Goal: Obtain resource: Download file/media

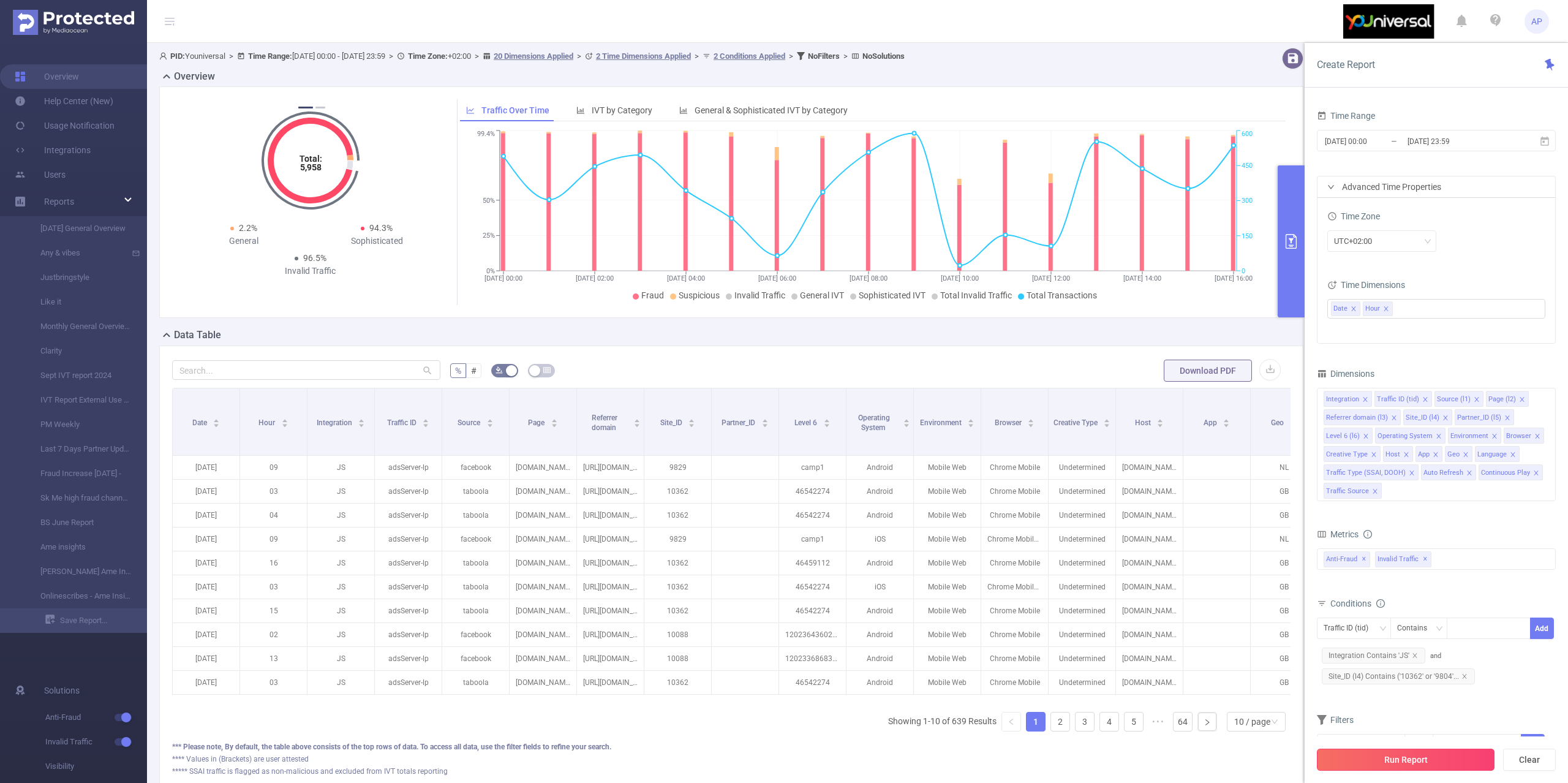
click at [1363, 751] on button "Run Report" at bounding box center [1406, 760] width 177 height 22
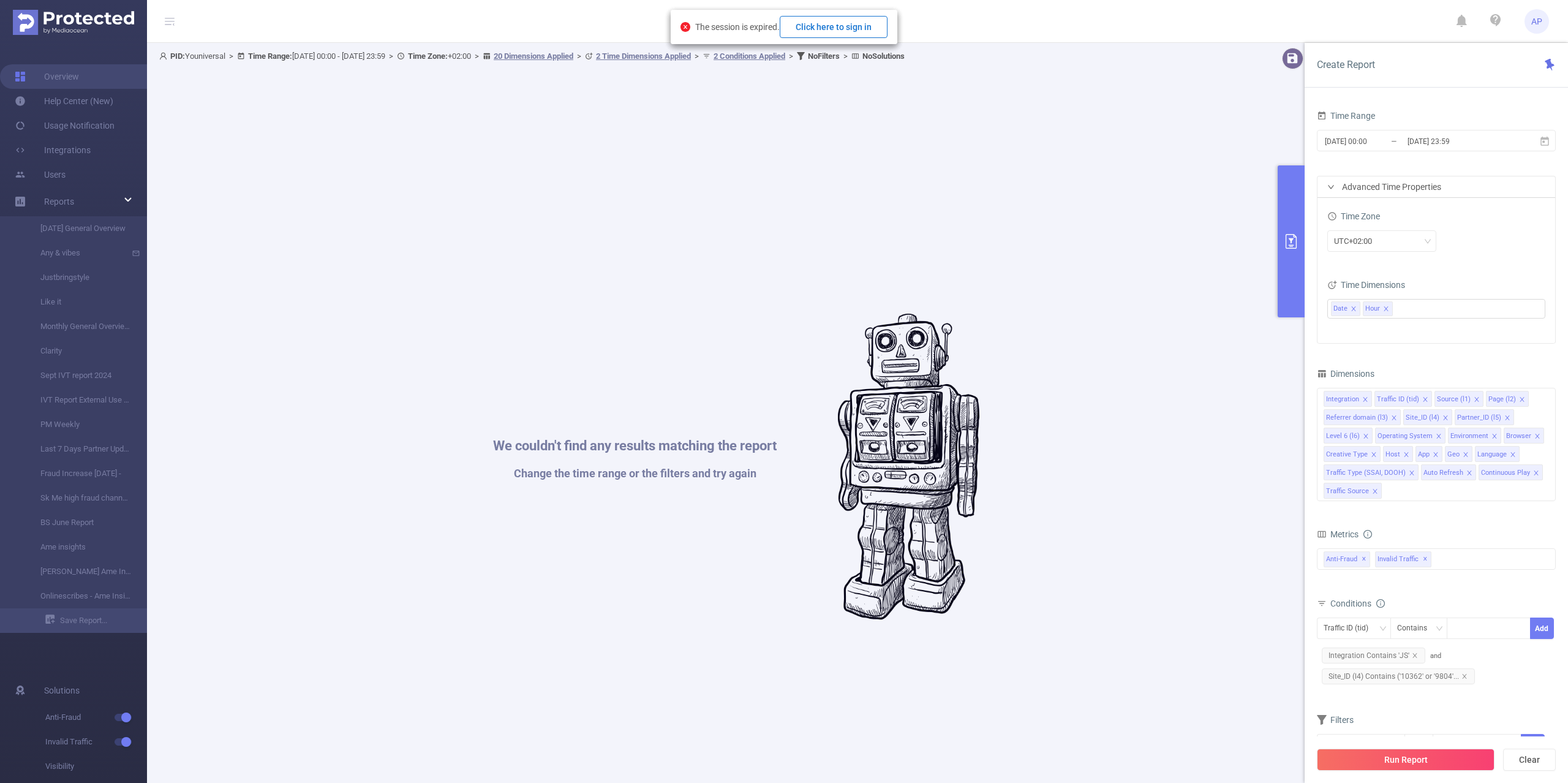
click at [861, 23] on button "Click here to sign in" at bounding box center [833, 26] width 108 height 22
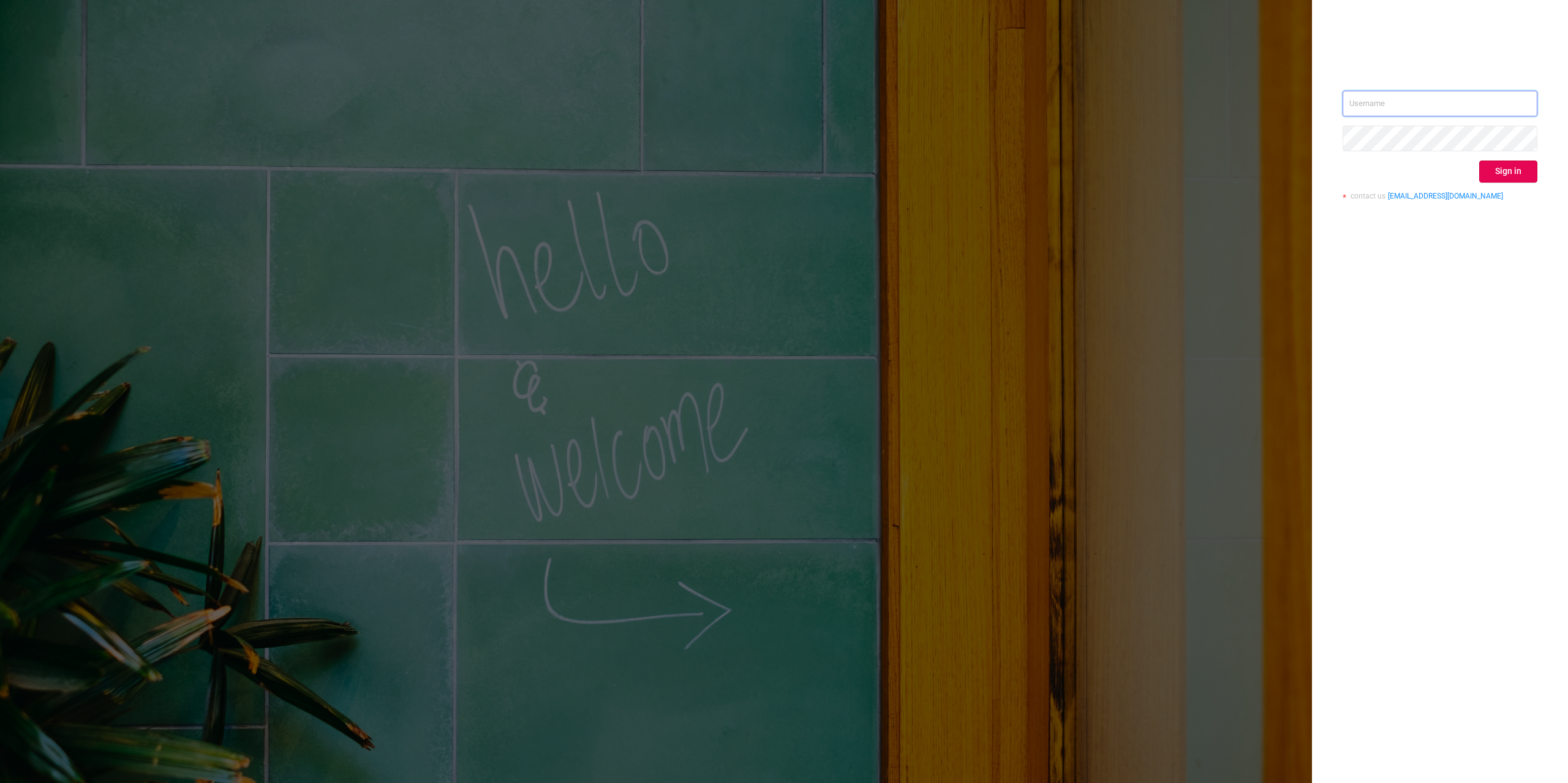
click at [1503, 99] on input "text" at bounding box center [1440, 104] width 195 height 26
click at [1517, 62] on div "Sign in contact us [EMAIL_ADDRESS][DOMAIN_NAME]" at bounding box center [1440, 392] width 256 height 783
click at [1520, 106] on input "text" at bounding box center [1440, 104] width 195 height 26
type input "[PERSON_NAME][EMAIL_ADDRESS][DOMAIN_NAME]"
click at [1520, 167] on button "Sign in" at bounding box center [1508, 171] width 58 height 22
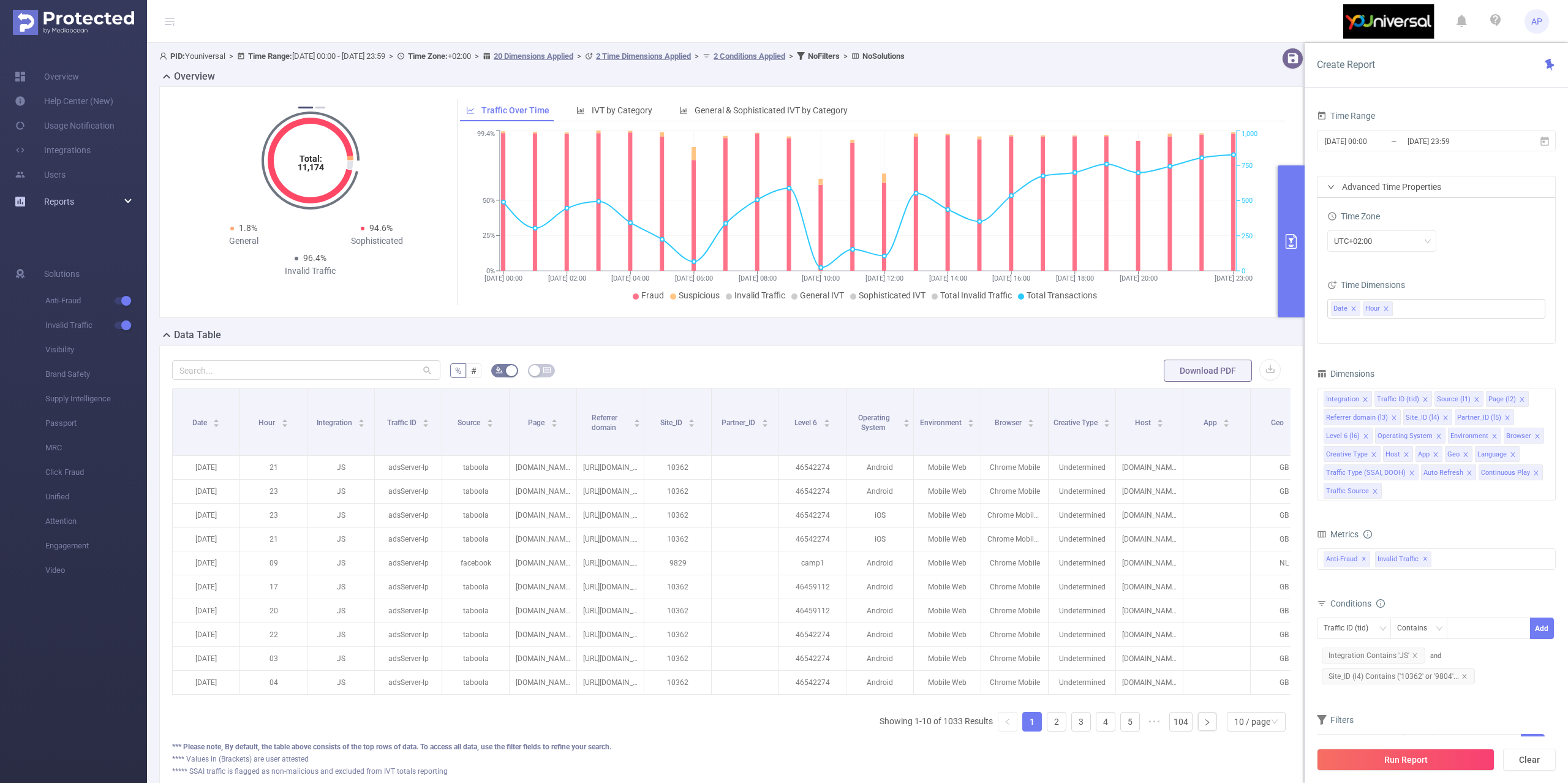
click at [118, 209] on div "Reports" at bounding box center [73, 201] width 147 height 24
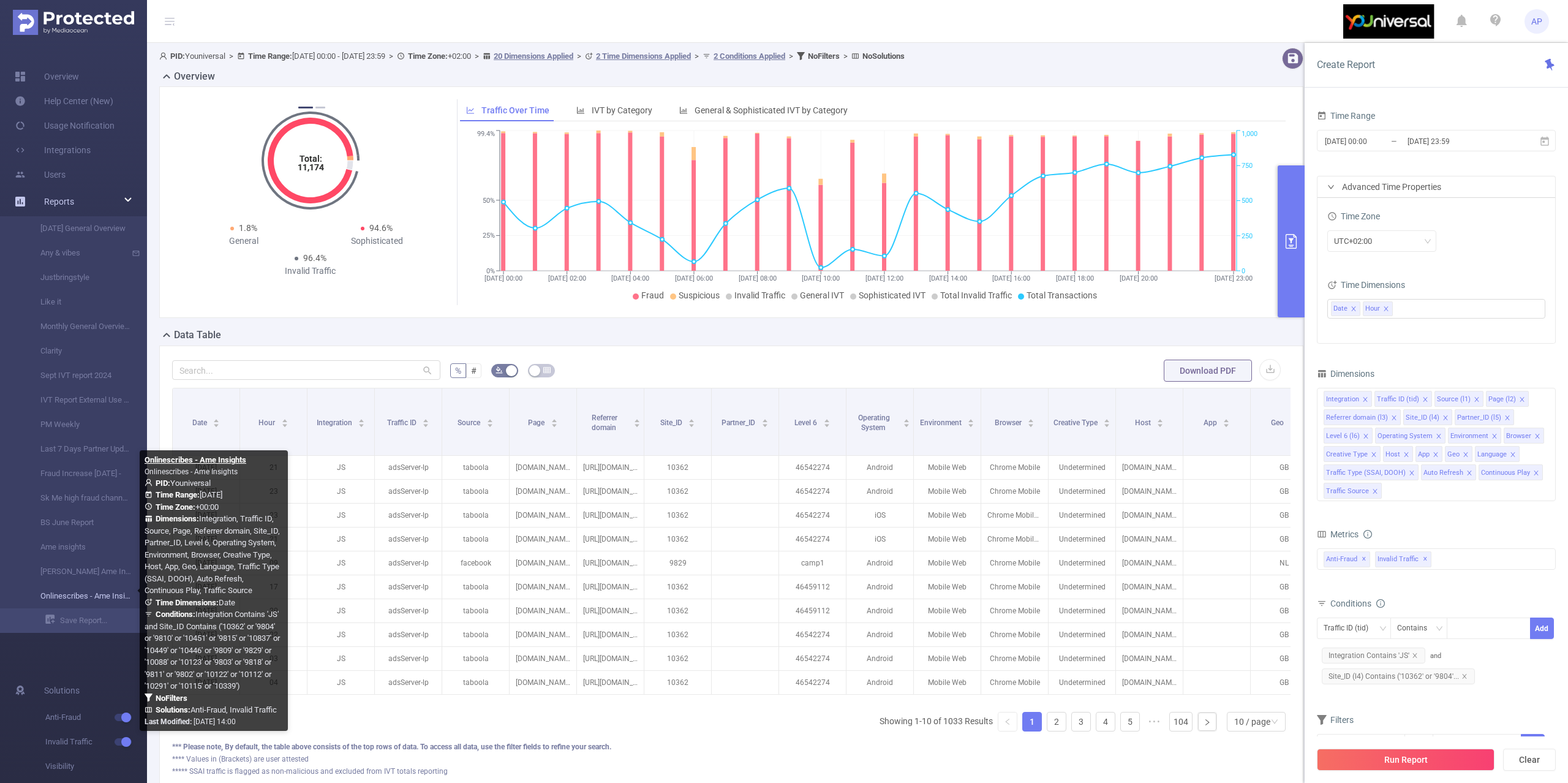
click at [91, 598] on link "Onlinescribes - Ame Insights" at bounding box center [78, 595] width 108 height 24
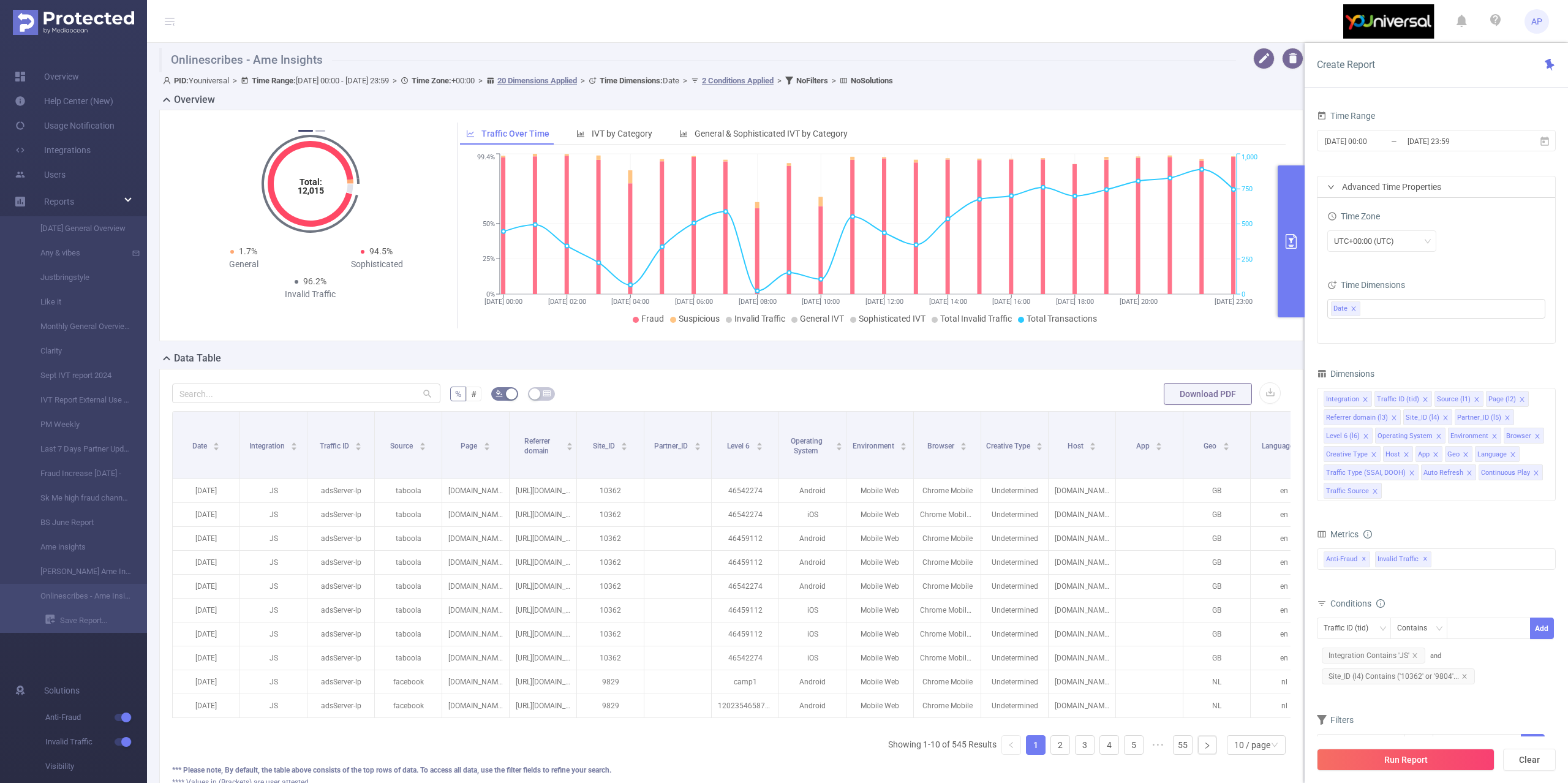
click at [1265, 403] on div "Download PDF" at bounding box center [1222, 393] width 117 height 24
click at [1260, 393] on button "button" at bounding box center [1271, 393] width 22 height 22
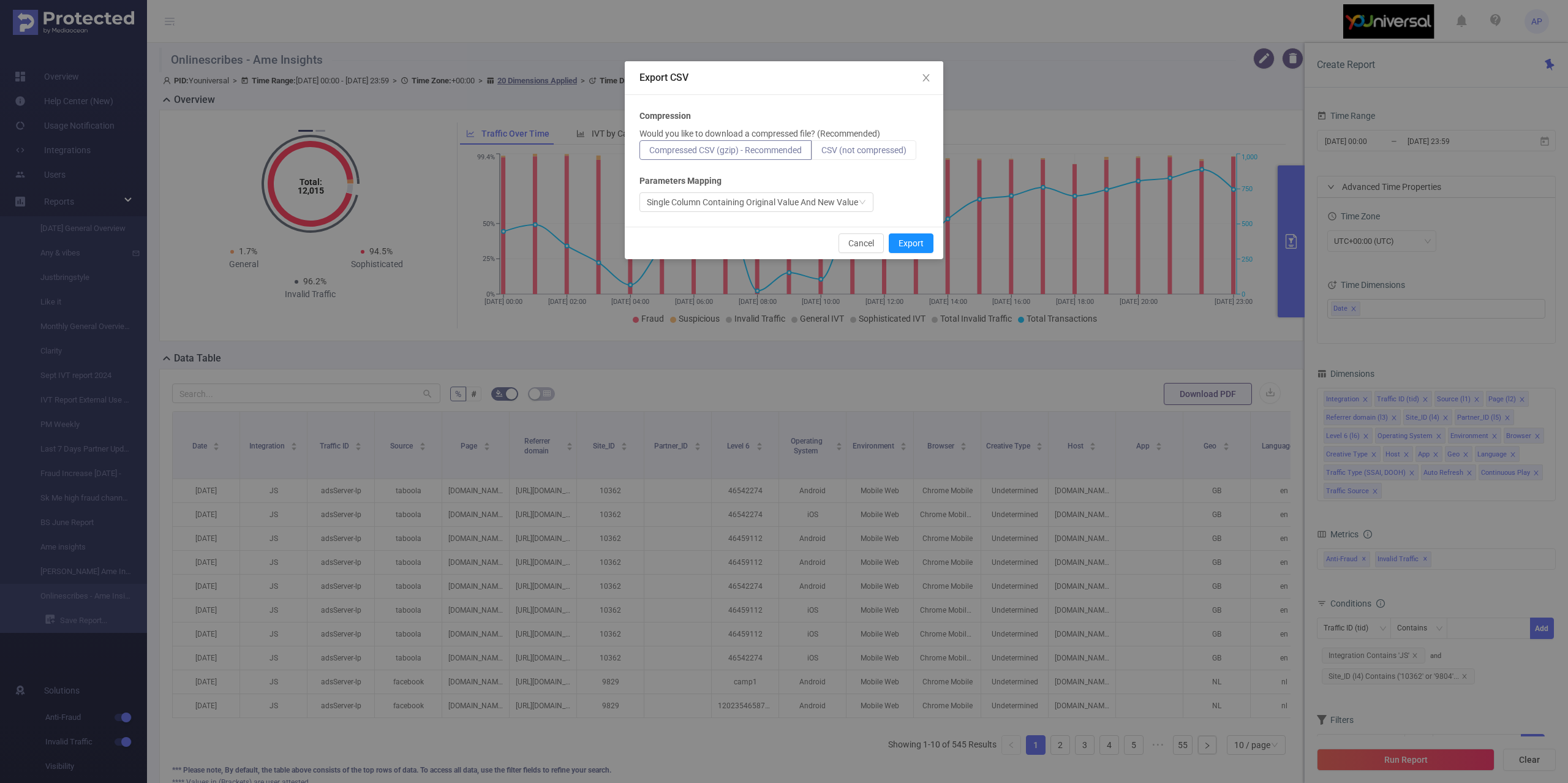
click at [883, 153] on span "CSV (not compressed)" at bounding box center [864, 150] width 85 height 10
click at [822, 153] on input "CSV (not compressed)" at bounding box center [822, 153] width 0 height 0
click at [919, 239] on button "Export" at bounding box center [910, 243] width 44 height 19
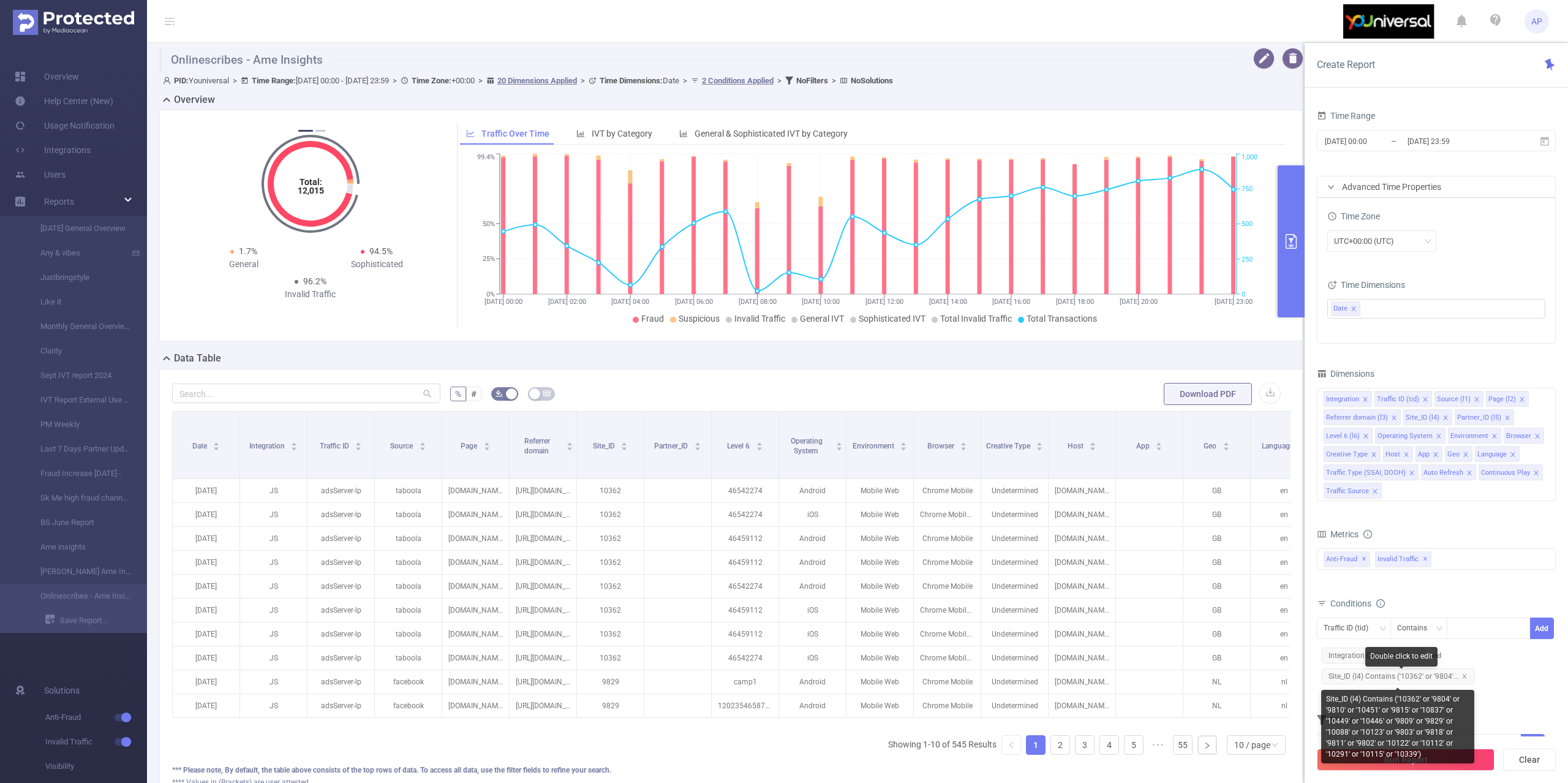
click at [1443, 679] on span "Site_ID (l4) Contains ('10362' or '9804'..." at bounding box center [1398, 676] width 153 height 16
click at [1415, 684] on span "Site_ID (l4) Contains ('10362' or '9804'..." at bounding box center [1398, 676] width 153 height 16
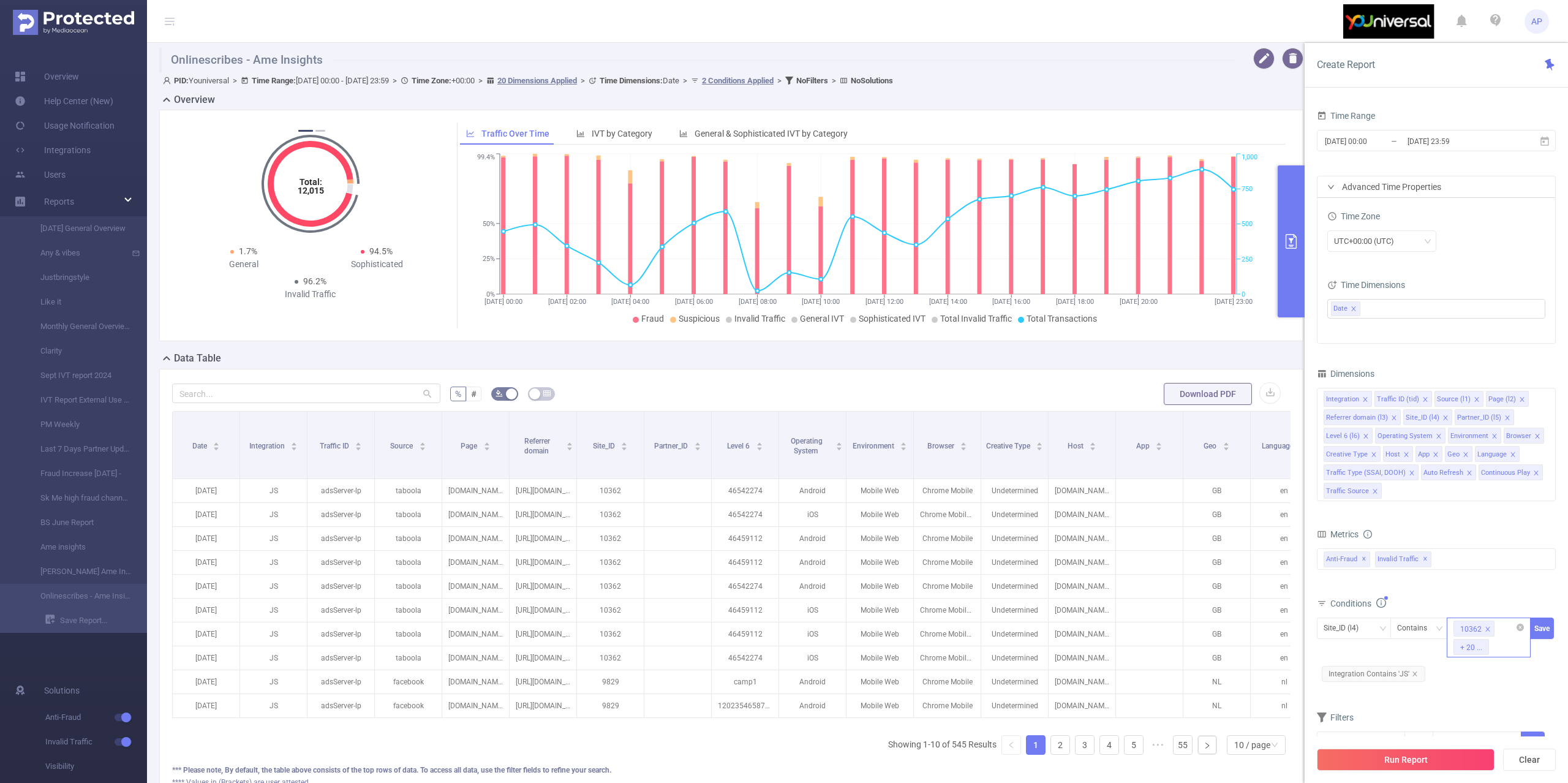
click at [1513, 644] on div "10362 + 20 ..." at bounding box center [1489, 637] width 84 height 40
paste input "10447"
type input "10447"
click at [1489, 676] on li "10447" at bounding box center [1489, 673] width 84 height 19
click at [1540, 631] on button "Save" at bounding box center [1542, 629] width 24 height 22
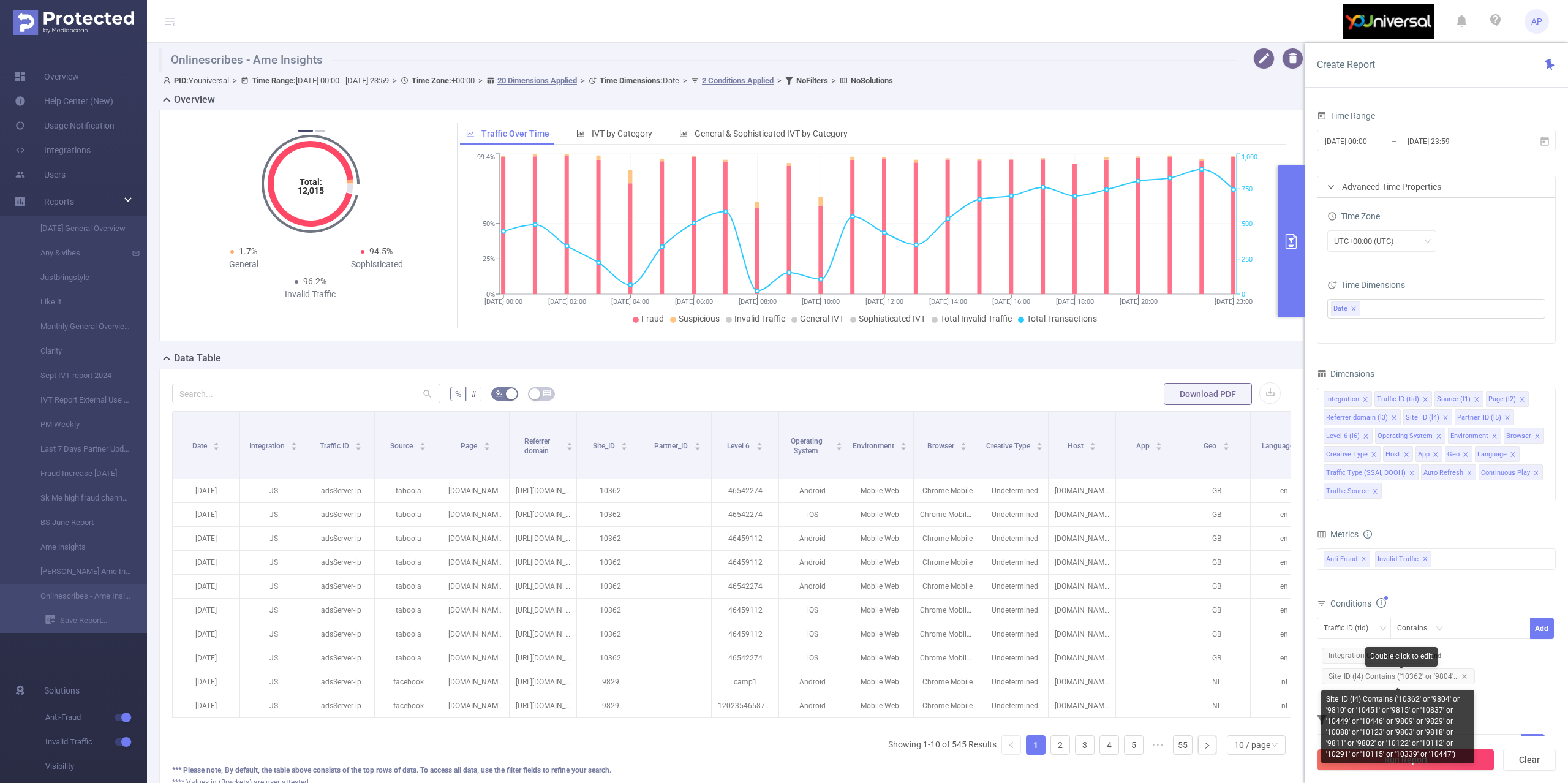
click at [1412, 679] on span "Site_ID (l4) Contains ('10362' or '9804'..." at bounding box center [1398, 676] width 153 height 16
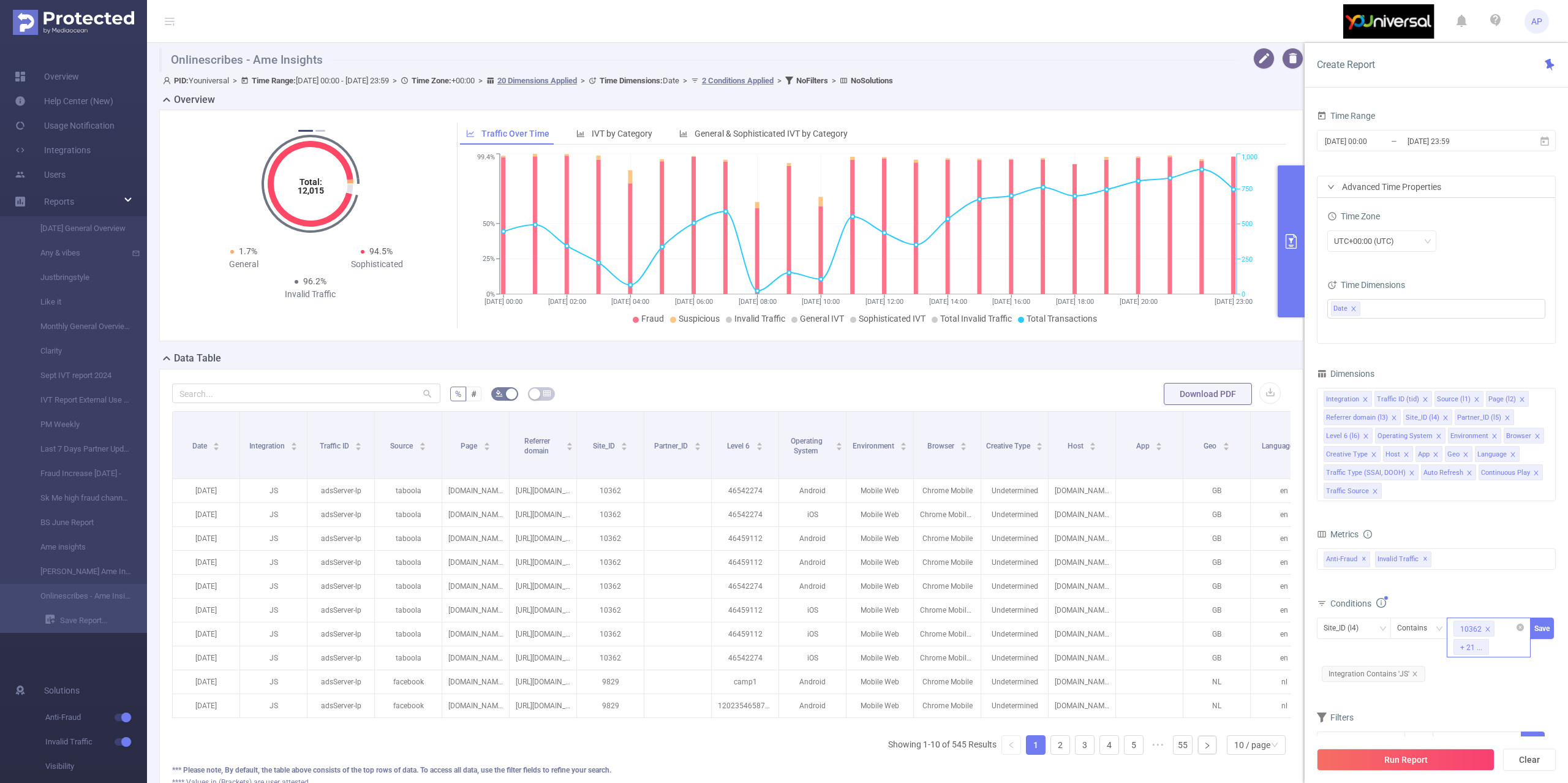
click at [1504, 648] on div "10362 + 21 ..." at bounding box center [1489, 637] width 84 height 40
paste input "9805"
type input "9805"
click at [1486, 665] on li "9805" at bounding box center [1489, 673] width 84 height 19
paste input "9805"
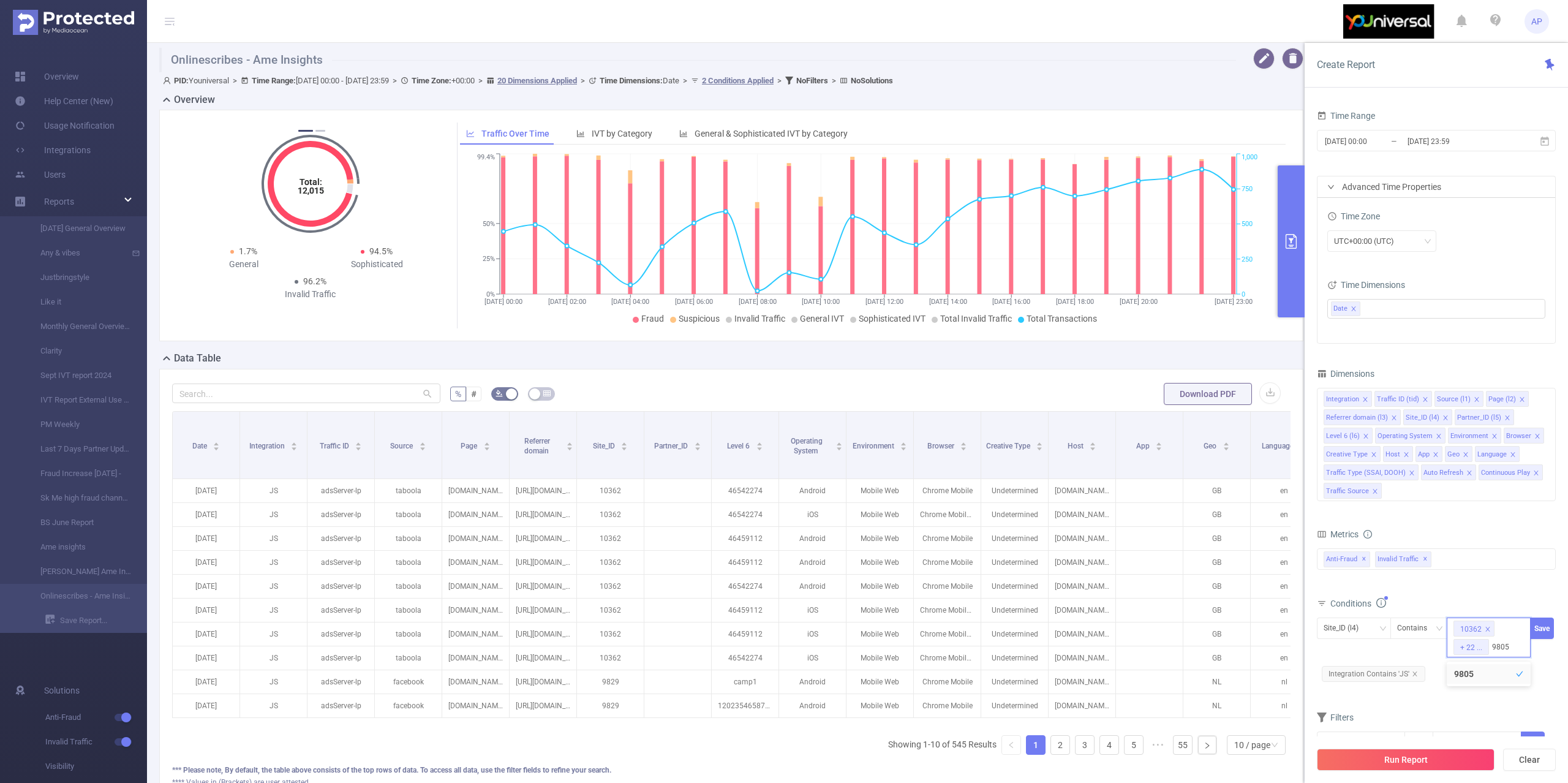
type input "9805"
click at [1542, 701] on form "Dimensions Integration Traffic ID (tid) Source (l1) Page (l2) Referrer domain (…" at bounding box center [1436, 567] width 239 height 404
click at [1395, 755] on button "Run Report" at bounding box center [1406, 760] width 177 height 22
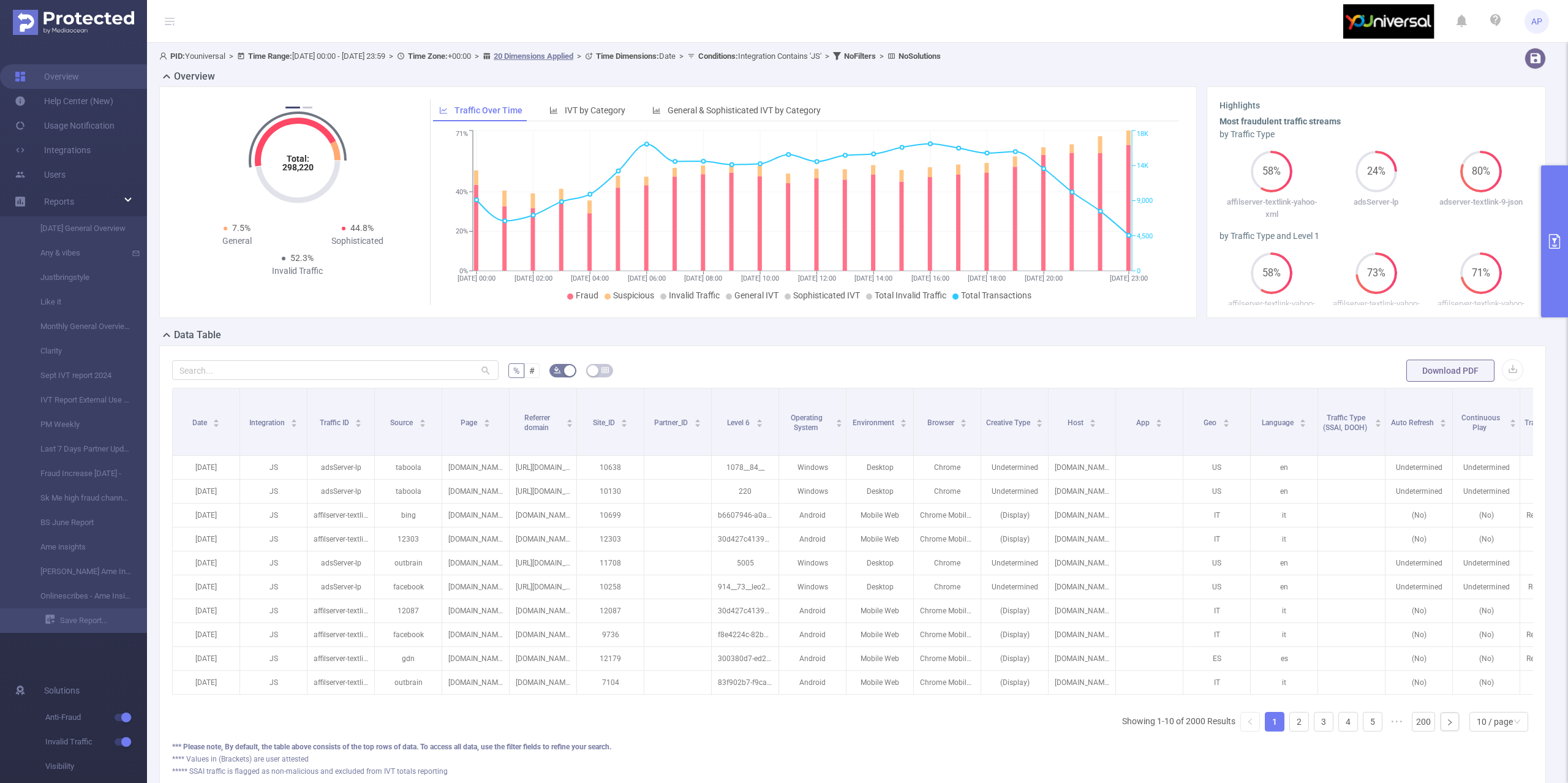
click at [1552, 255] on button "primary" at bounding box center [1555, 241] width 27 height 152
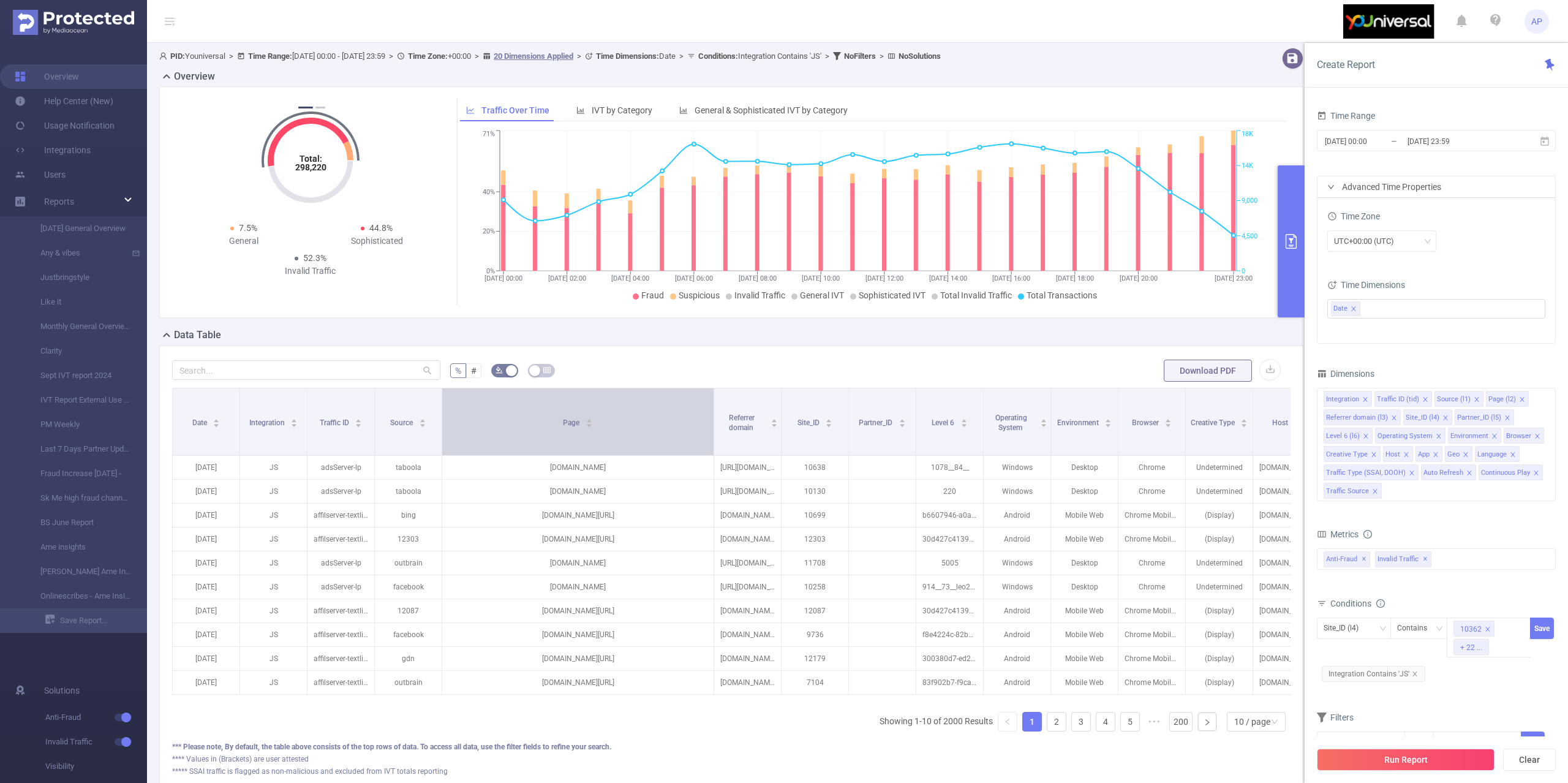
drag, startPoint x: 508, startPoint y: 424, endPoint x: 689, endPoint y: 425, distance: 181.0
click at [710, 423] on span at bounding box center [714, 422] width 6 height 67
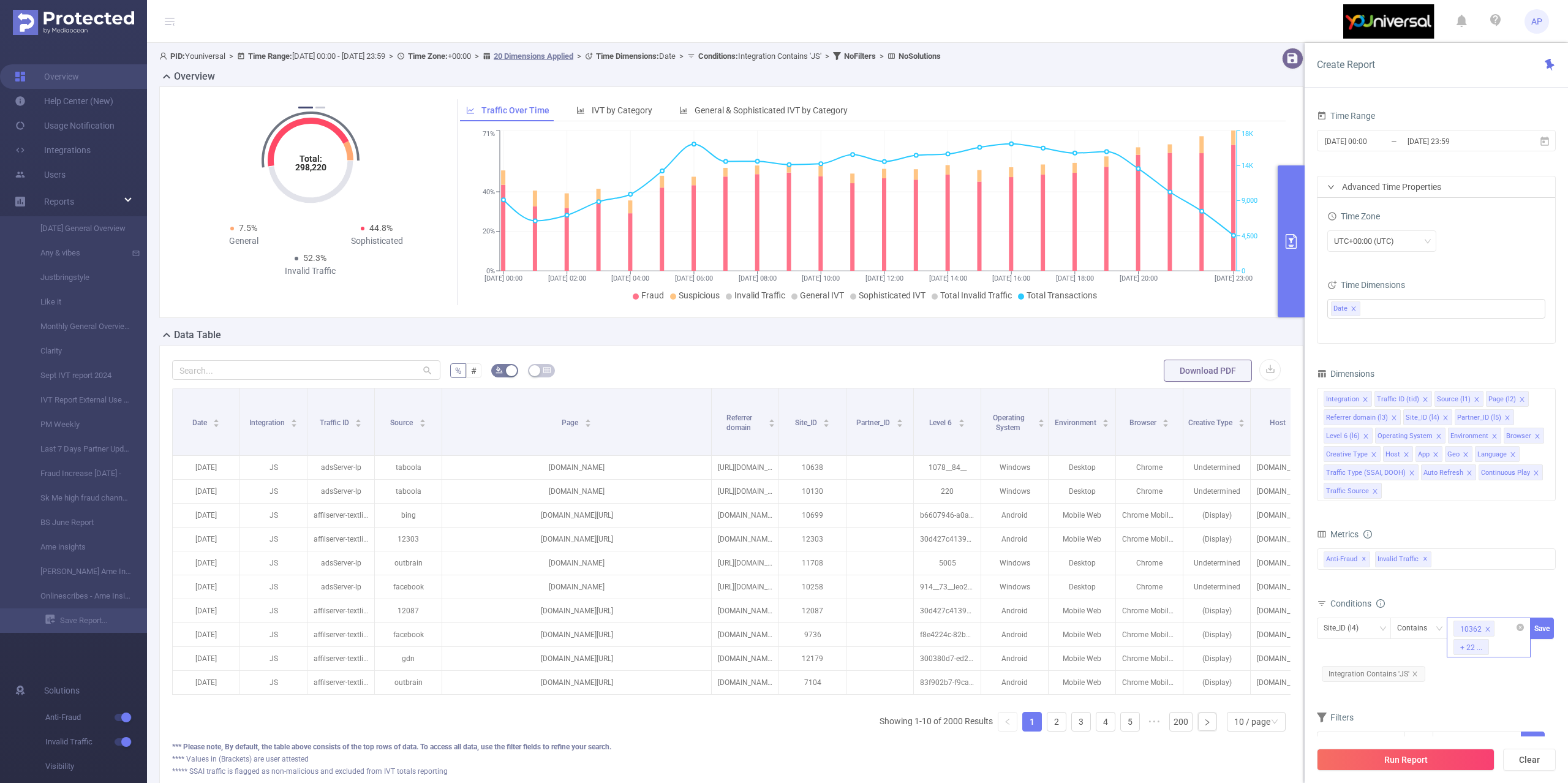
click at [1500, 637] on div "10362 + 22 ..." at bounding box center [1489, 628] width 71 height 20
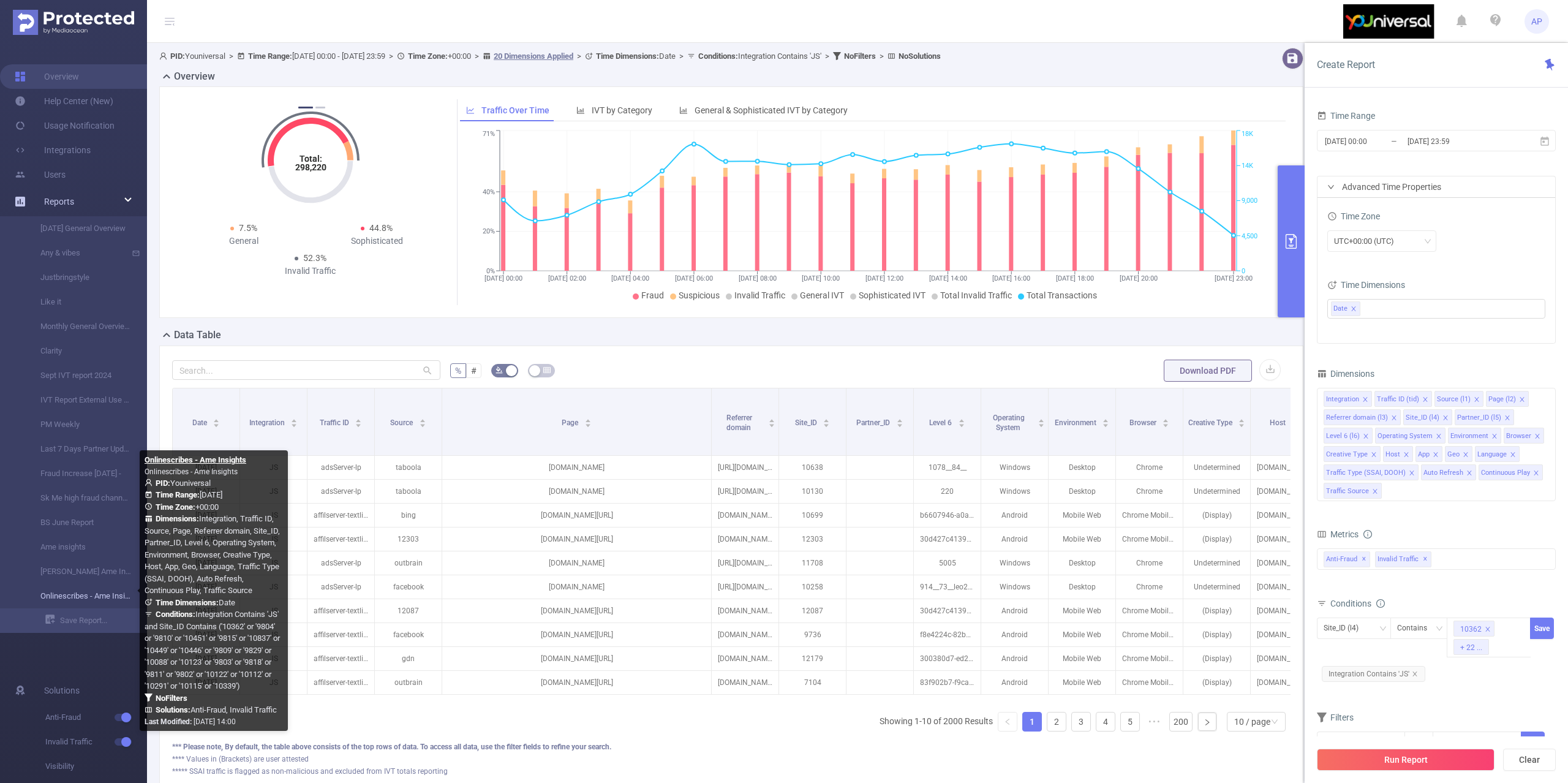
click at [88, 595] on link "Onlinescribes - Ame Insights" at bounding box center [78, 595] width 108 height 24
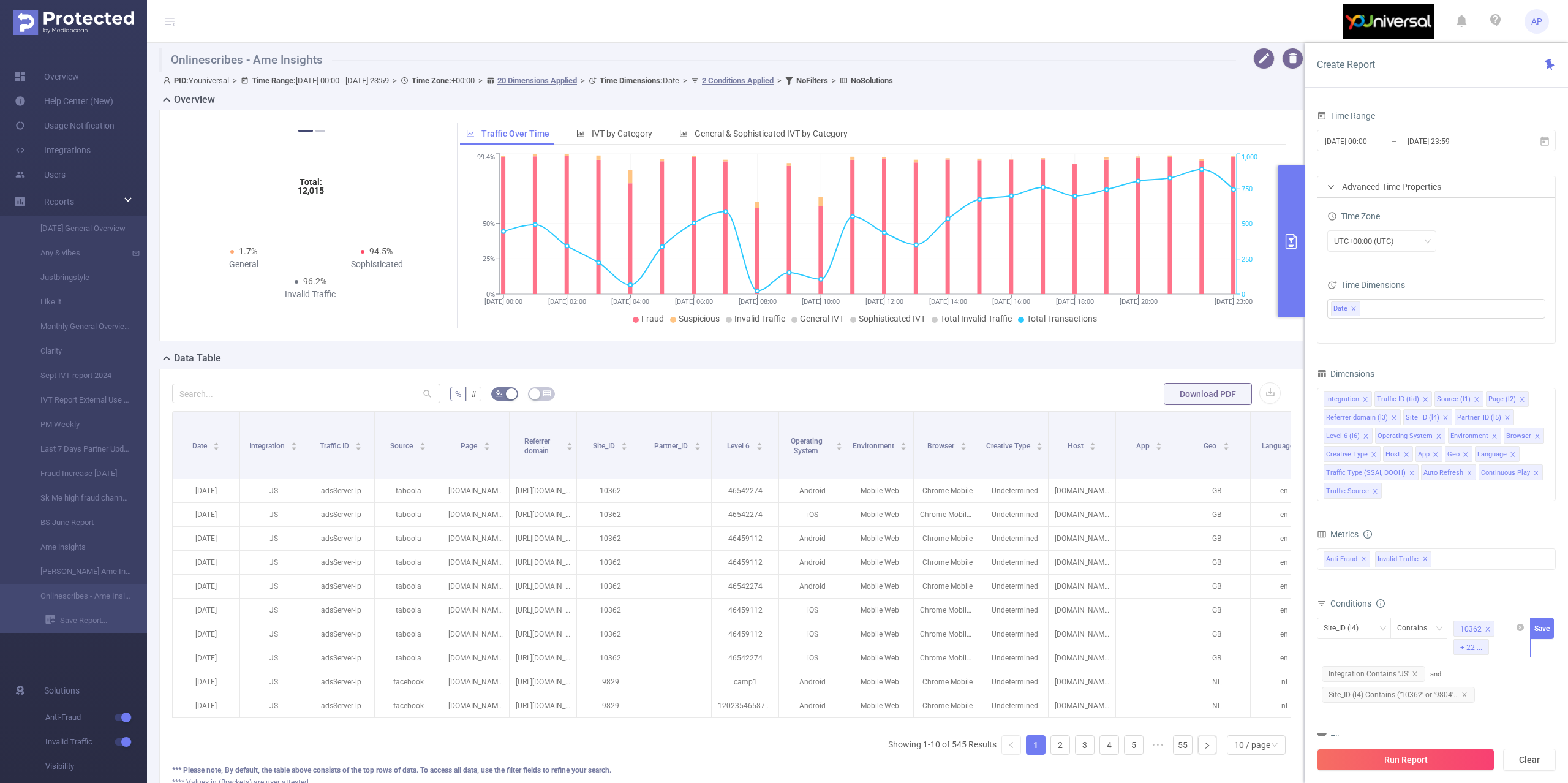
click at [1505, 643] on div "10362 + 22 ..." at bounding box center [1489, 637] width 84 height 40
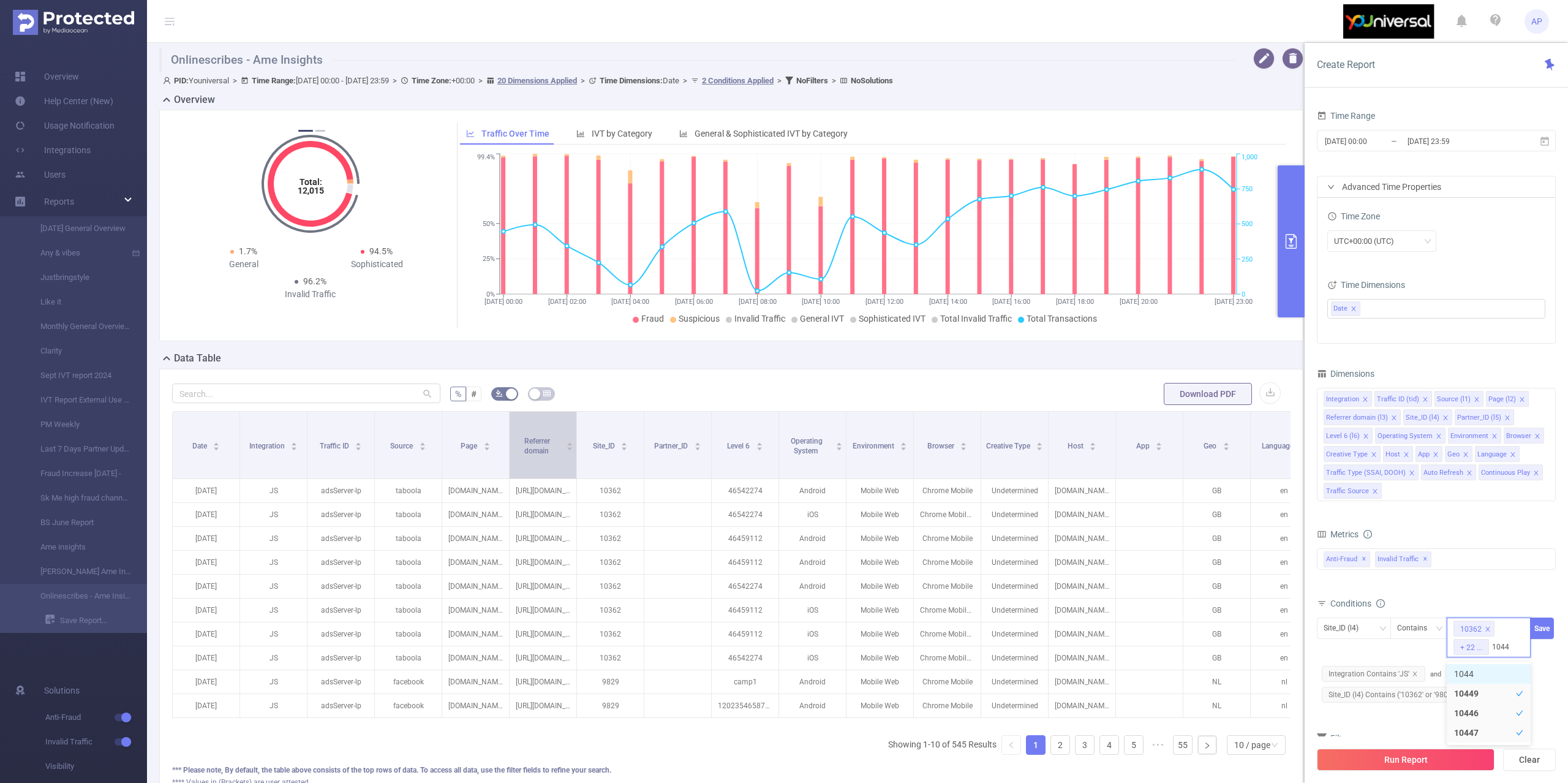
type input "1044"
click at [513, 434] on div "Referrer domain" at bounding box center [543, 444] width 61 height 22
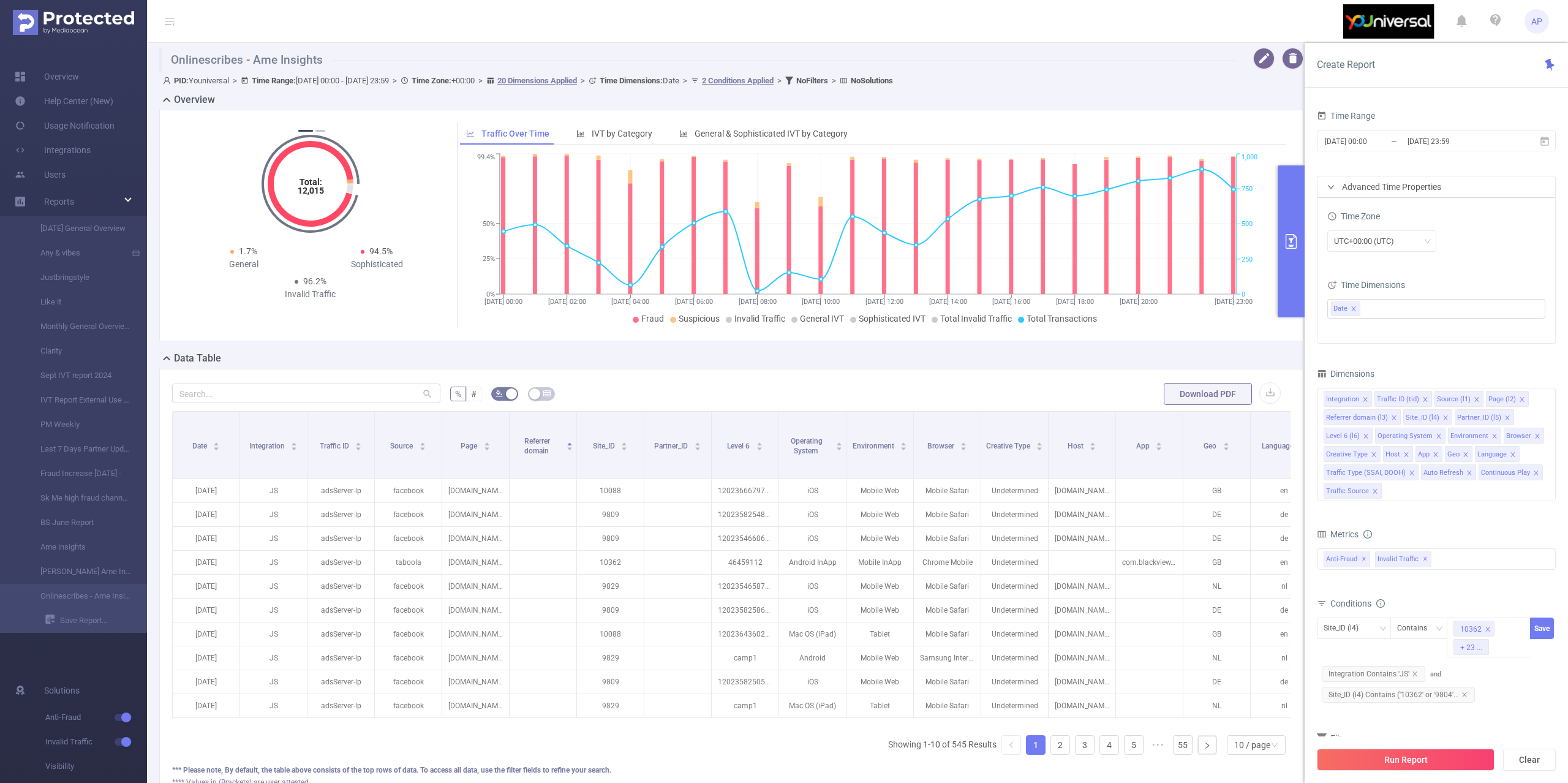
click at [1520, 241] on div "UTC+00:00 (UTC)" at bounding box center [1436, 241] width 218 height 22
click at [1549, 146] on icon at bounding box center [1545, 142] width 11 height 11
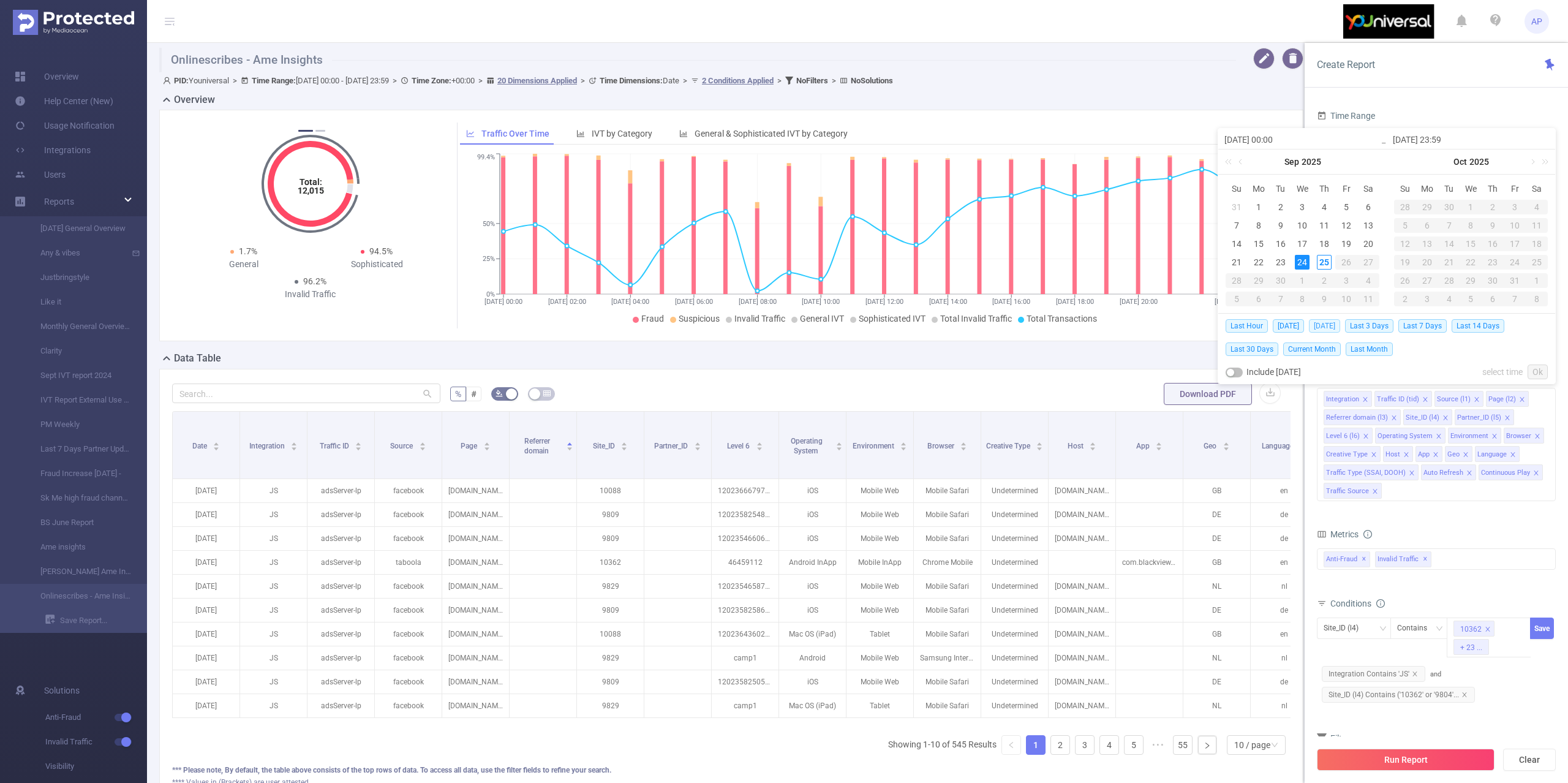
click at [1323, 321] on span "[DATE]" at bounding box center [1324, 325] width 31 height 13
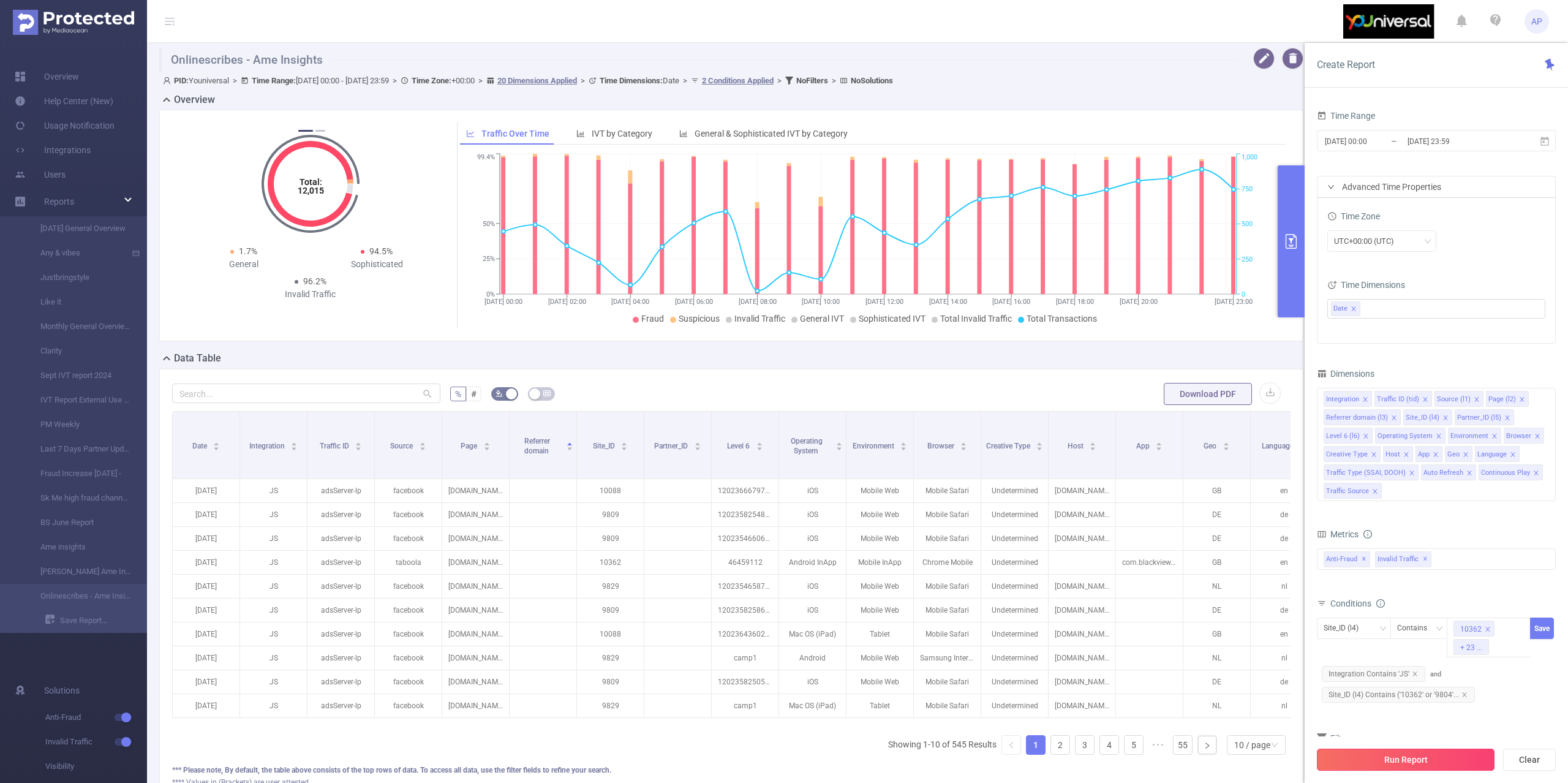
click at [1390, 756] on button "Run Report" at bounding box center [1406, 760] width 177 height 22
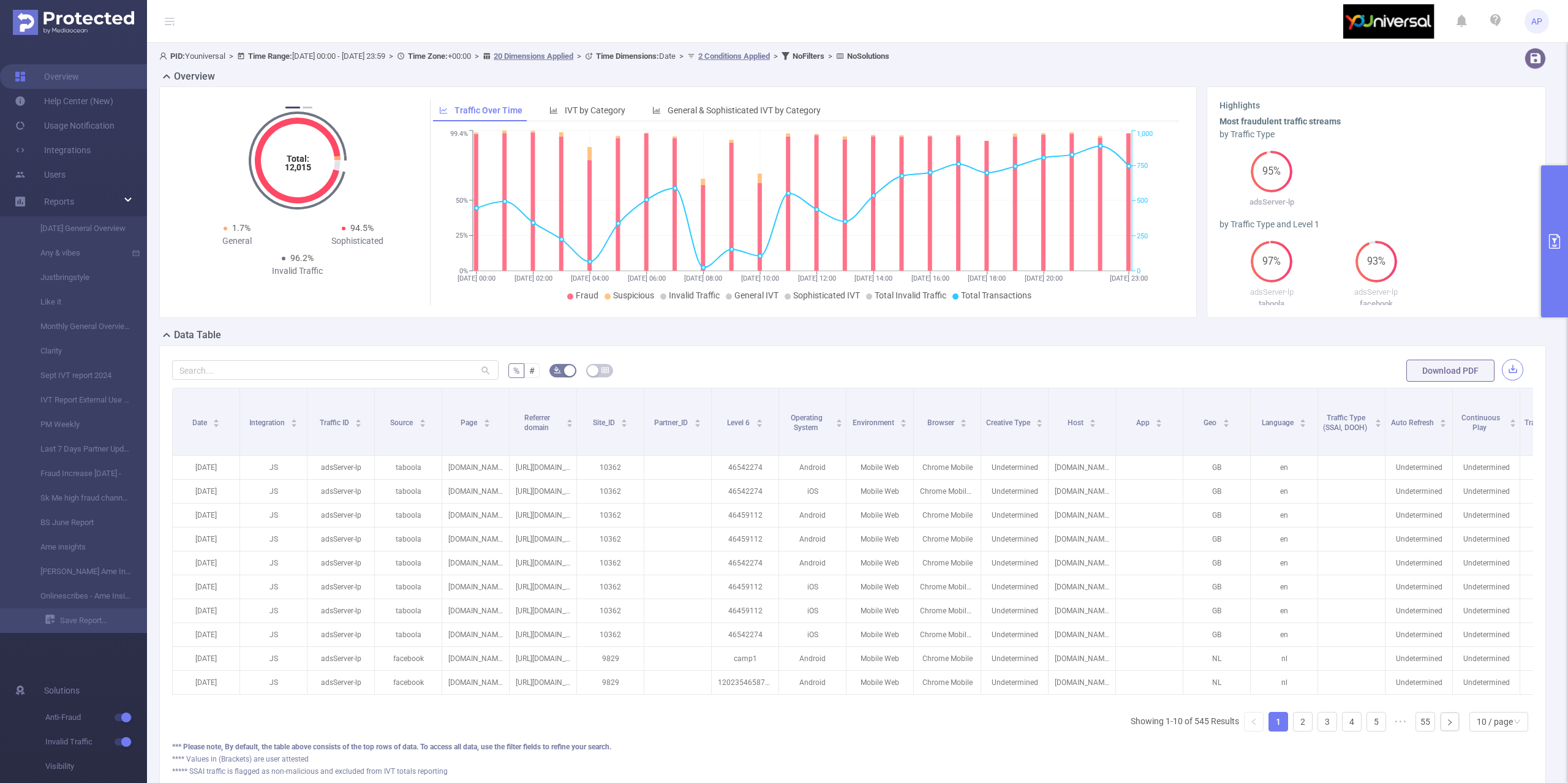
click at [1502, 373] on button "button" at bounding box center [1513, 370] width 22 height 22
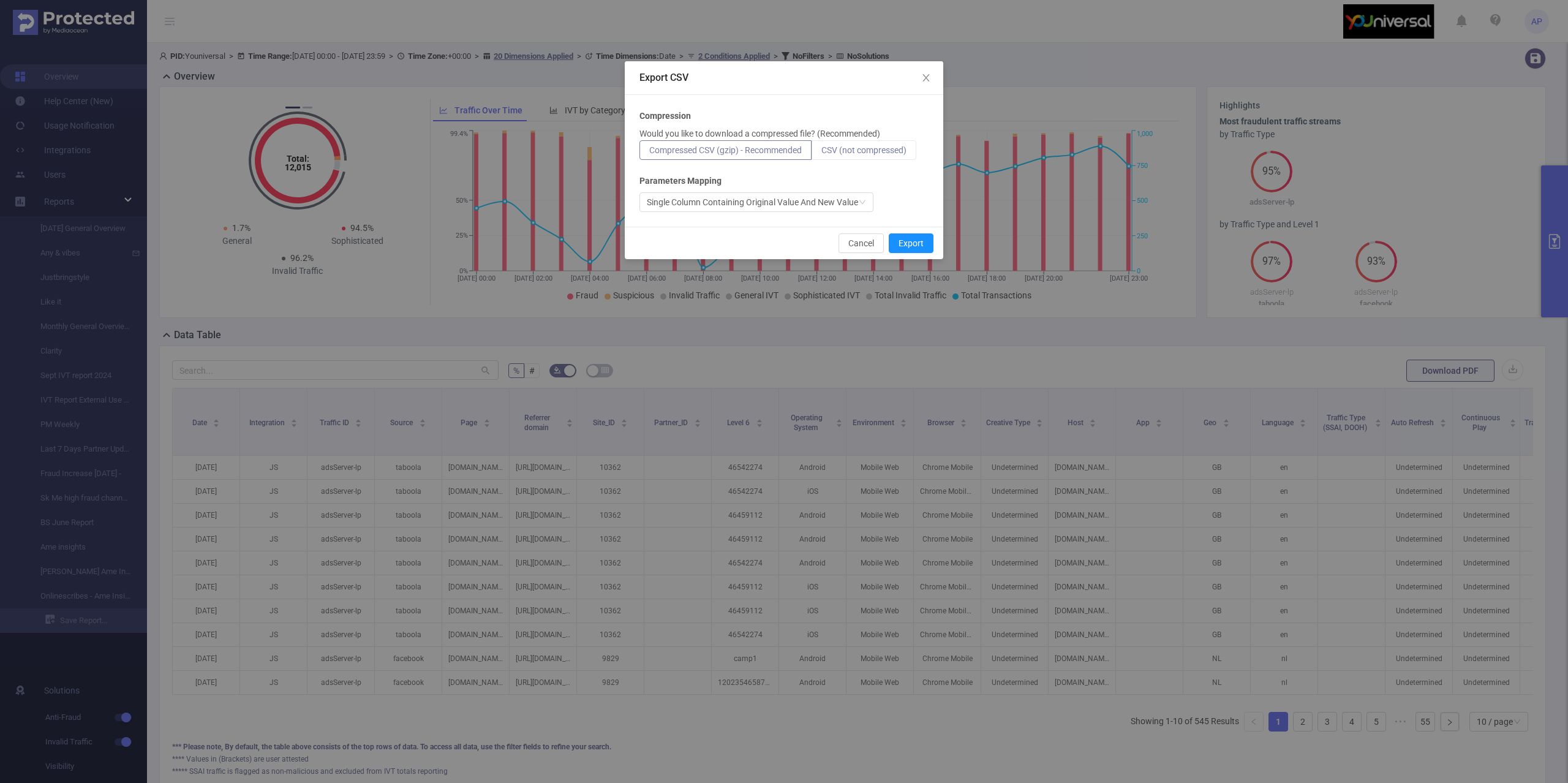
drag, startPoint x: 865, startPoint y: 158, endPoint x: 865, endPoint y: 151, distance: 7.0
click at [865, 151] on label "CSV (not compressed)" at bounding box center [864, 149] width 105 height 19
click at [822, 153] on input "CSV (not compressed)" at bounding box center [822, 153] width 0 height 0
click at [865, 151] on span "CSV (not compressed)" at bounding box center [864, 150] width 85 height 10
click at [822, 153] on input "CSV (not compressed)" at bounding box center [822, 153] width 0 height 0
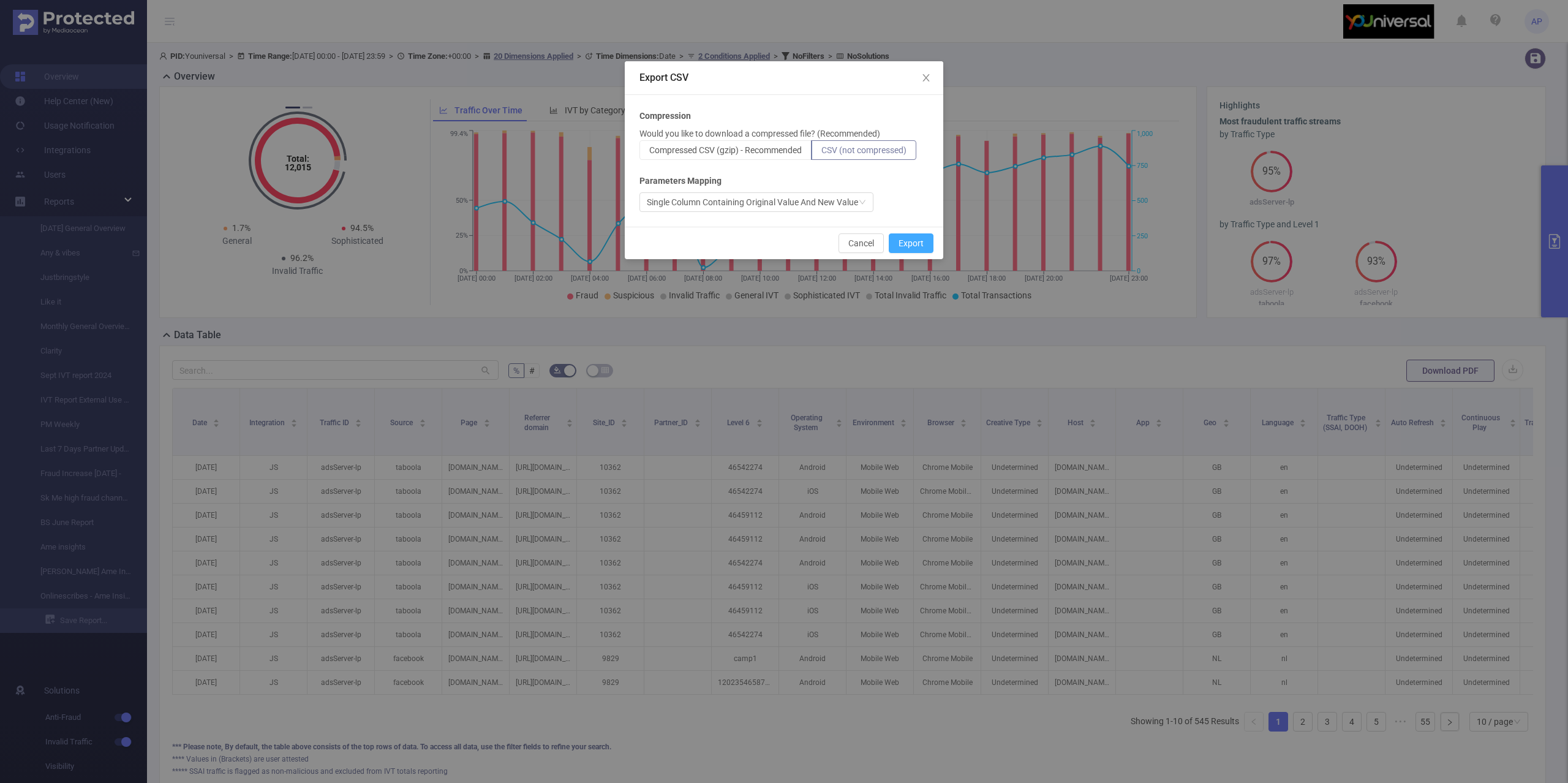
click at [914, 237] on button "Export" at bounding box center [910, 243] width 44 height 19
